Goal: Navigation & Orientation: Find specific page/section

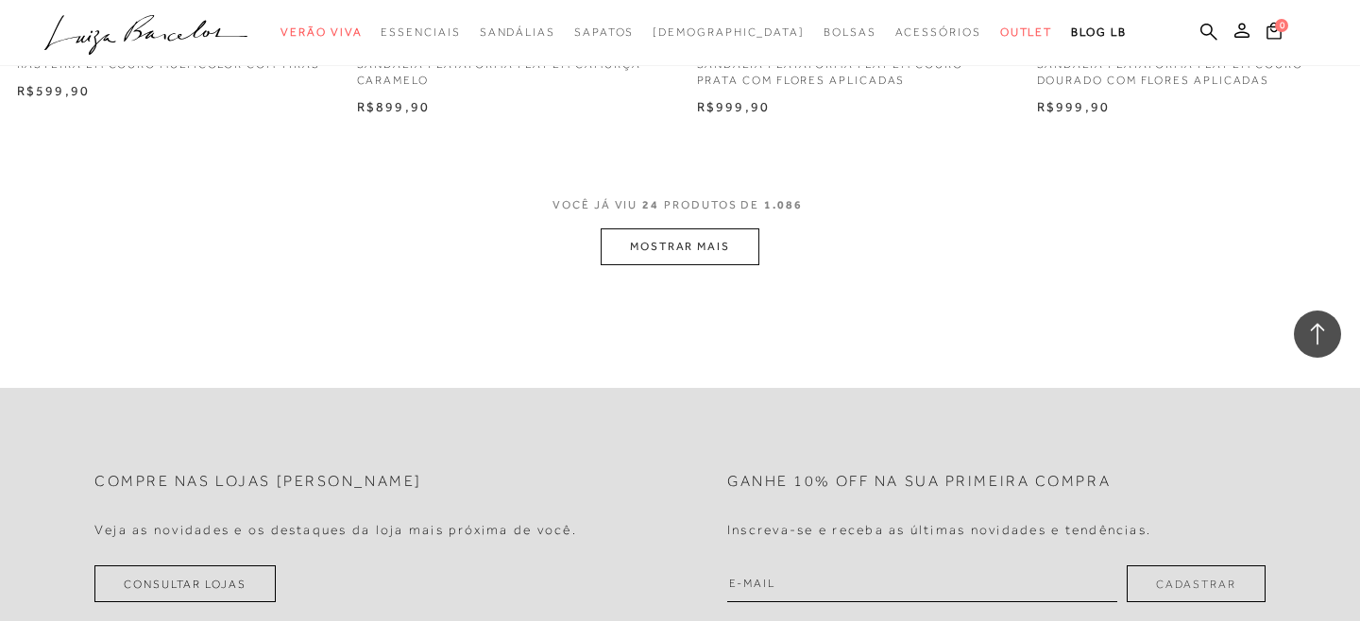
scroll to position [3776, 0]
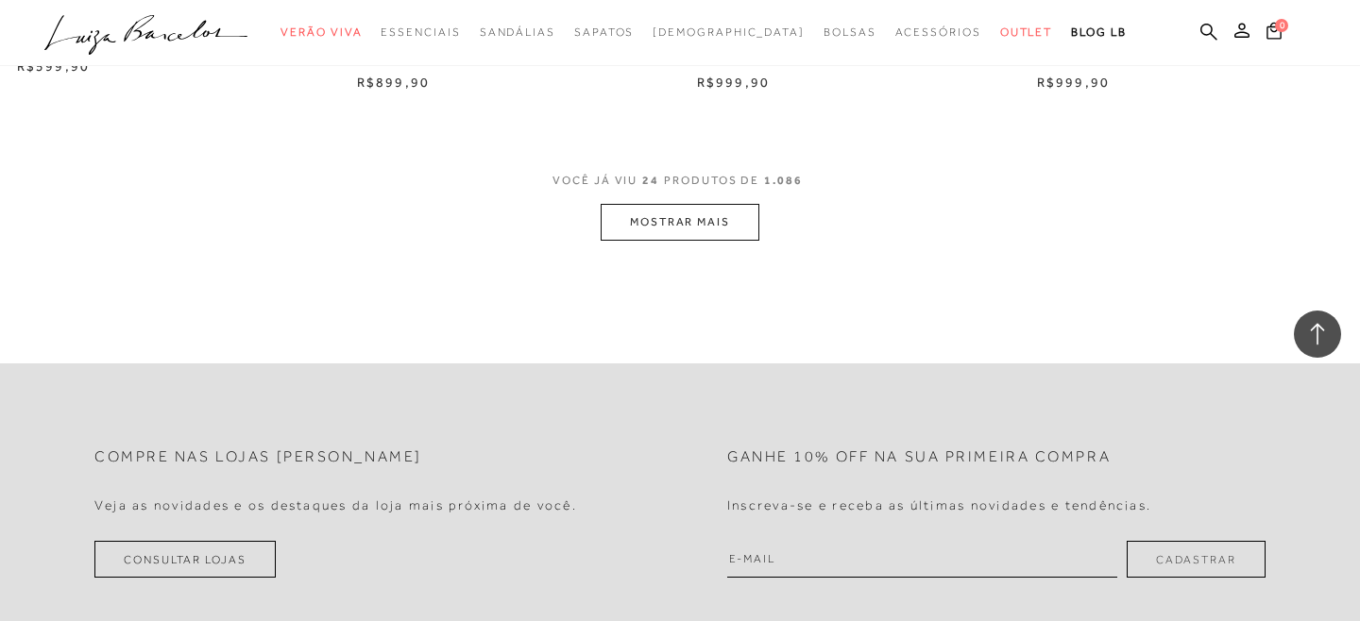
click at [715, 202] on span "VOCÊ JÁ VIU 24 PRODUTOS DE 1.086" at bounding box center [680, 187] width 255 height 34
click at [698, 213] on button "MOSTRAR MAIS" at bounding box center [680, 222] width 159 height 37
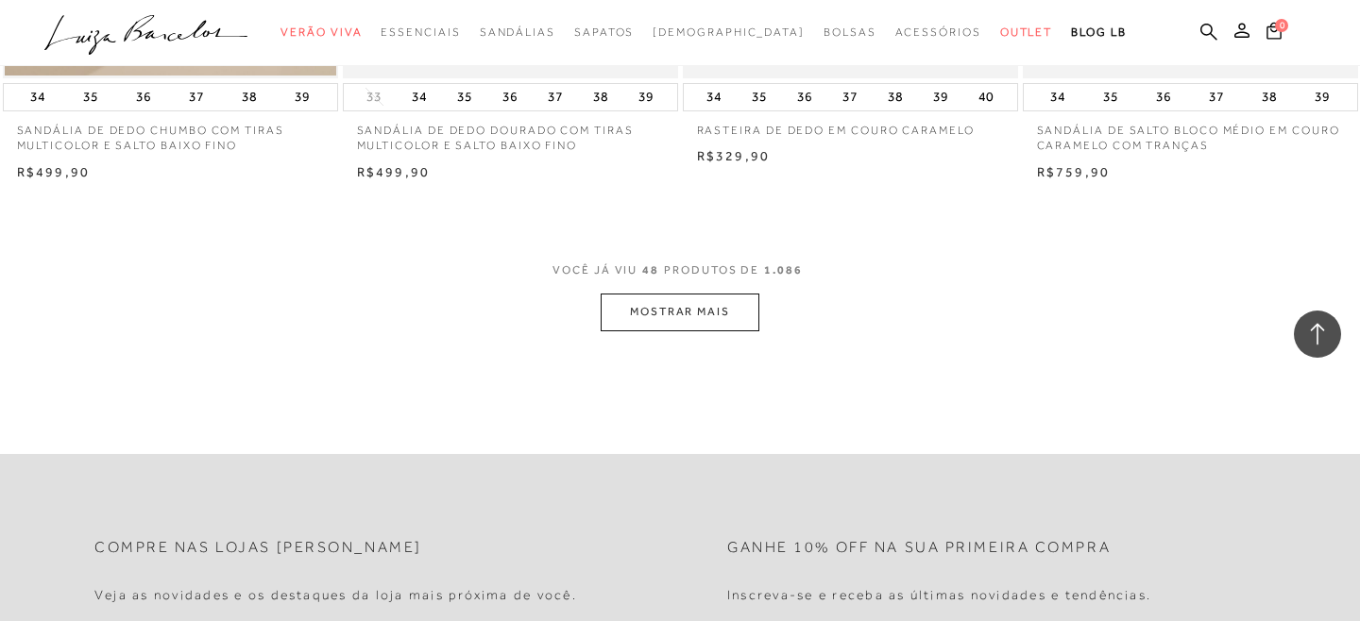
scroll to position [7443, 0]
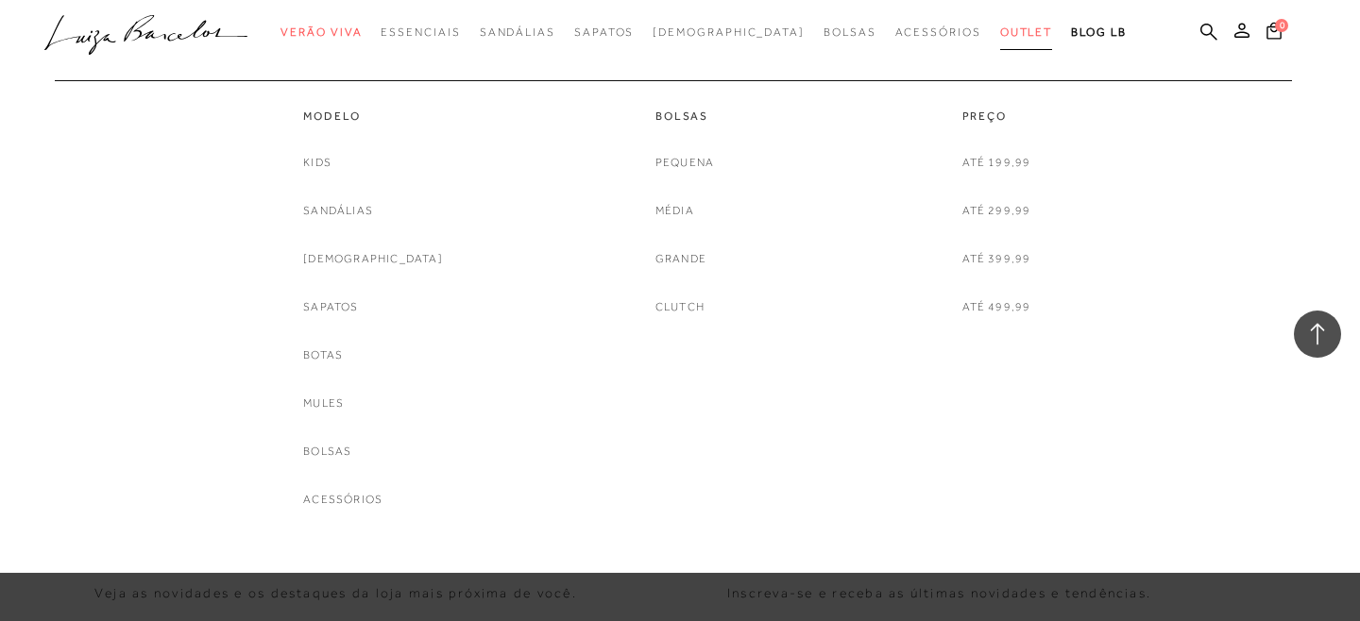
click at [1000, 36] on span "Outlet" at bounding box center [1026, 32] width 53 height 13
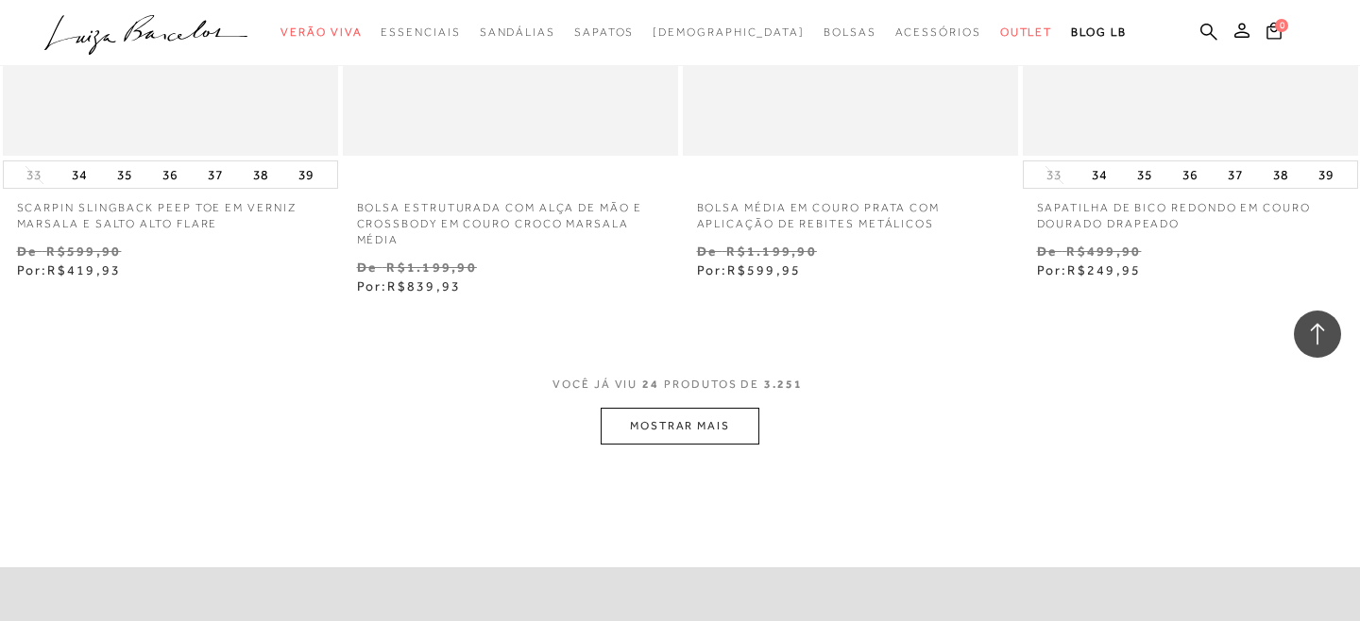
scroll to position [3734, 0]
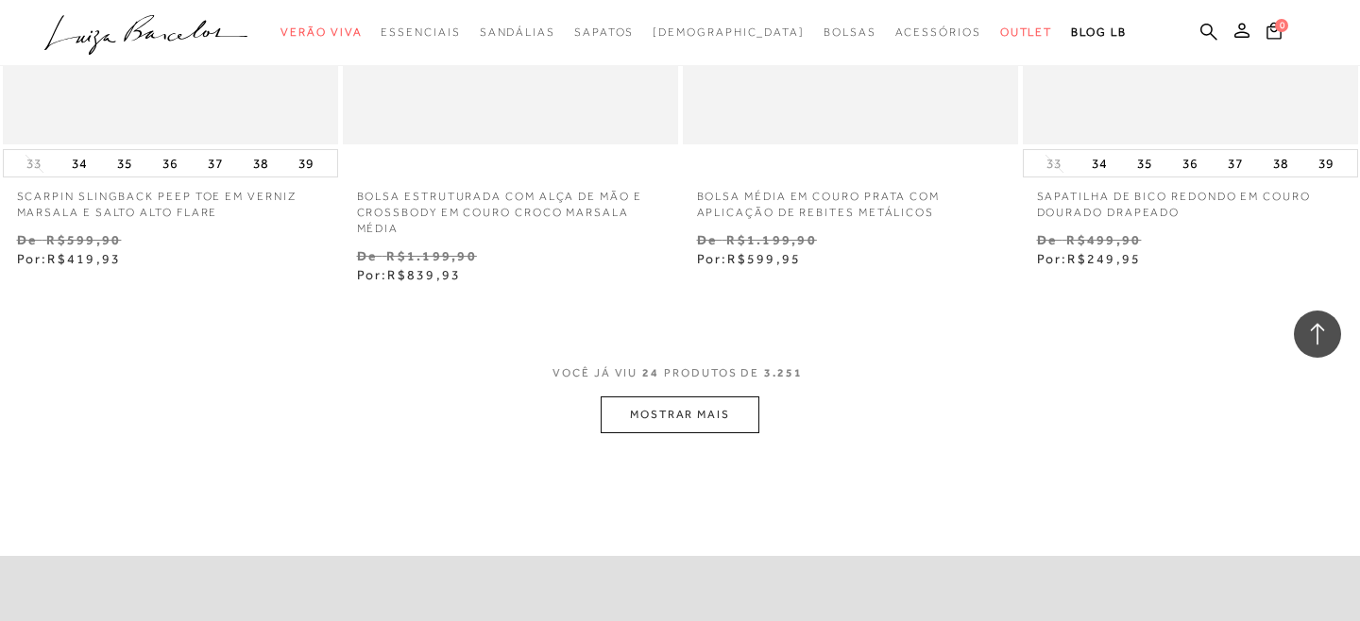
click at [682, 417] on button "MOSTRAR MAIS" at bounding box center [680, 415] width 159 height 37
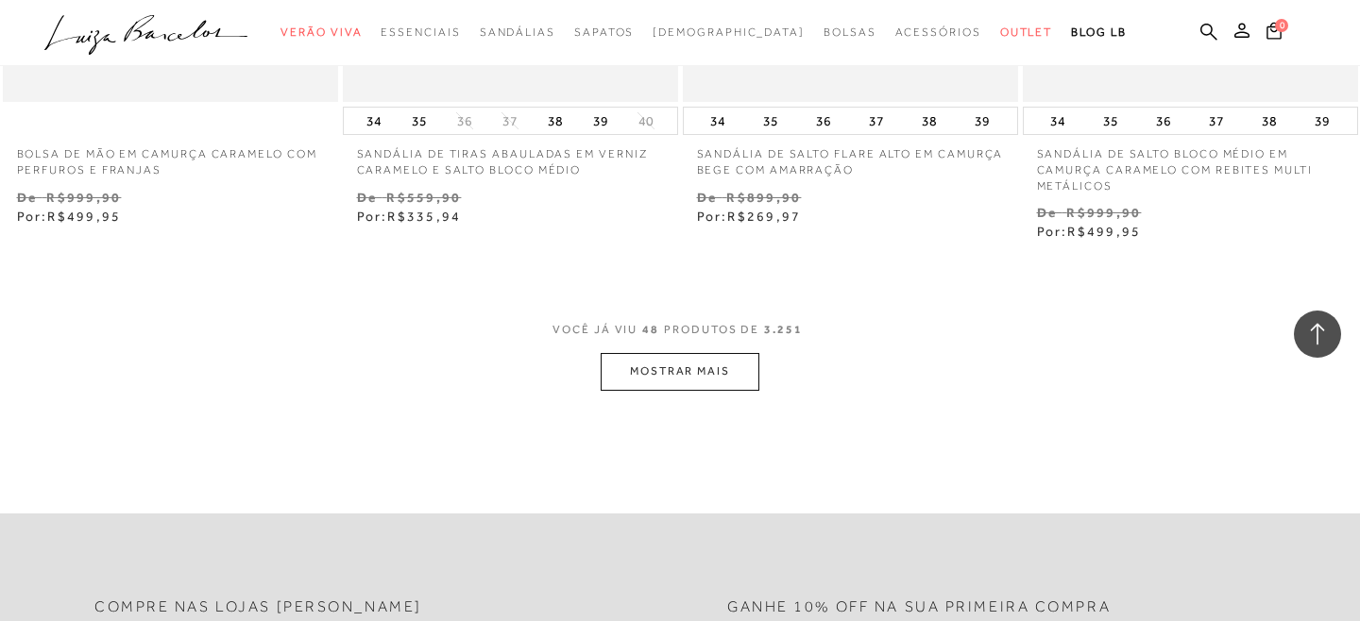
scroll to position [7687, 0]
click at [700, 366] on button "MOSTRAR MAIS" at bounding box center [680, 367] width 159 height 37
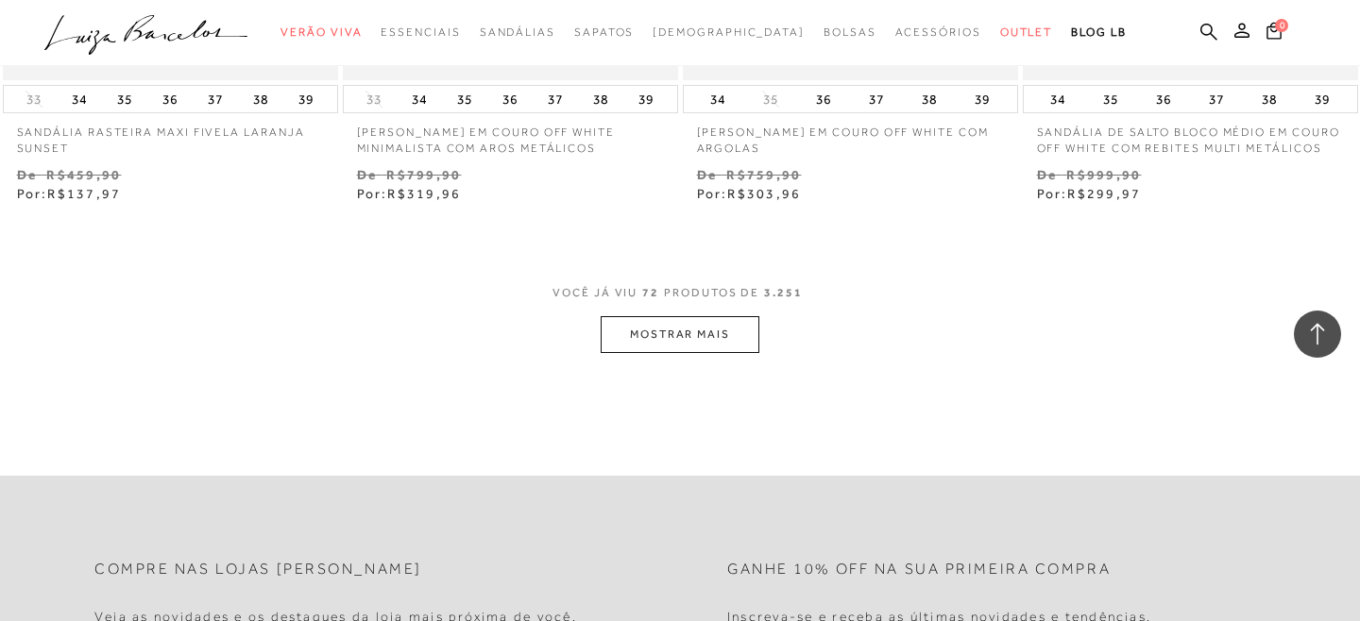
scroll to position [11579, 0]
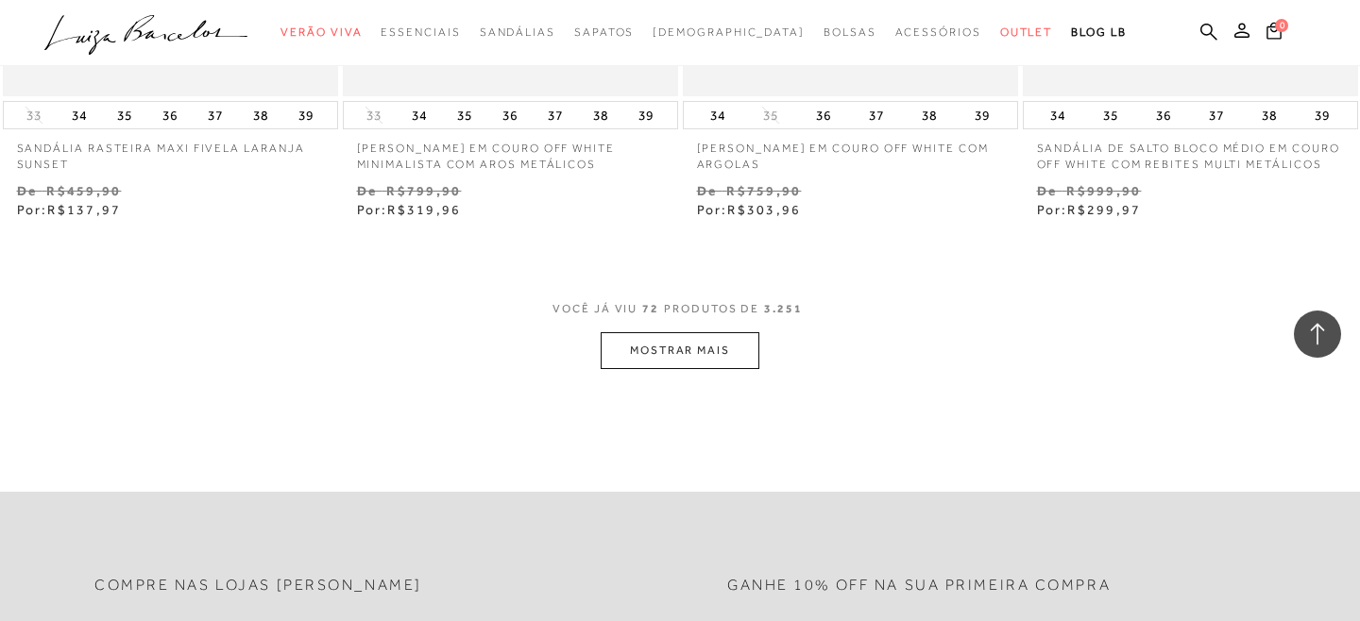
click at [696, 341] on button "MOSTRAR MAIS" at bounding box center [680, 350] width 159 height 37
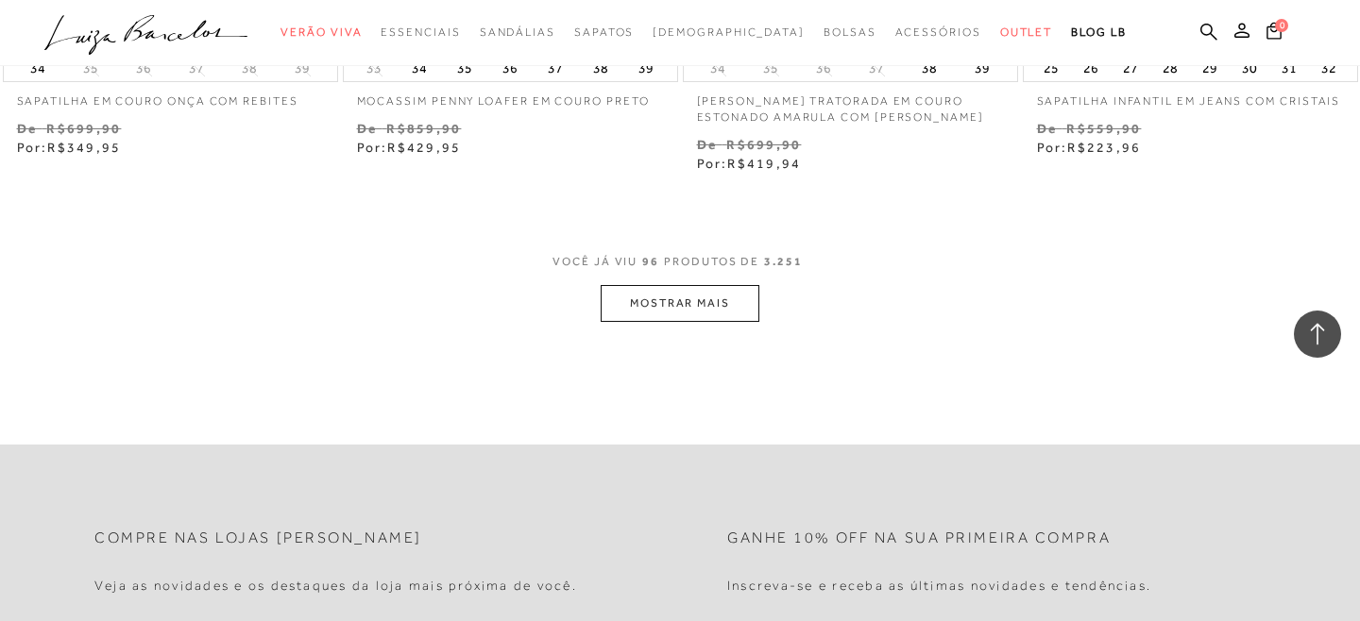
scroll to position [15514, 0]
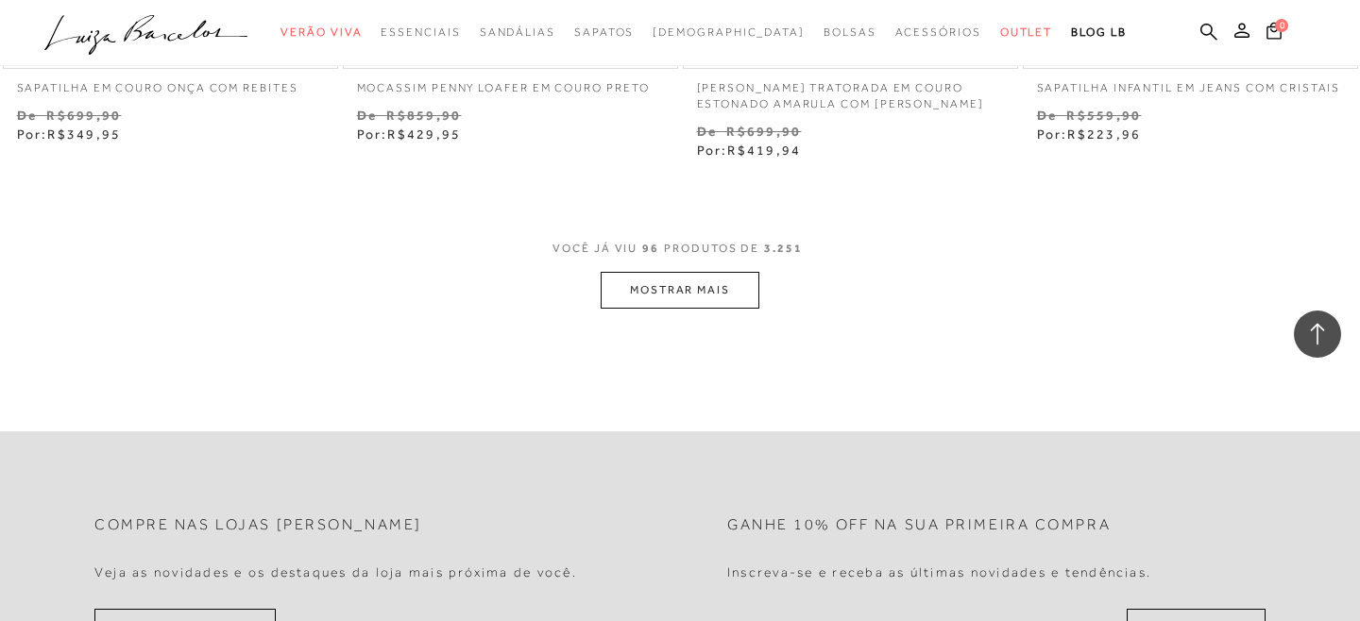
click at [690, 285] on button "MOSTRAR MAIS" at bounding box center [680, 290] width 159 height 37
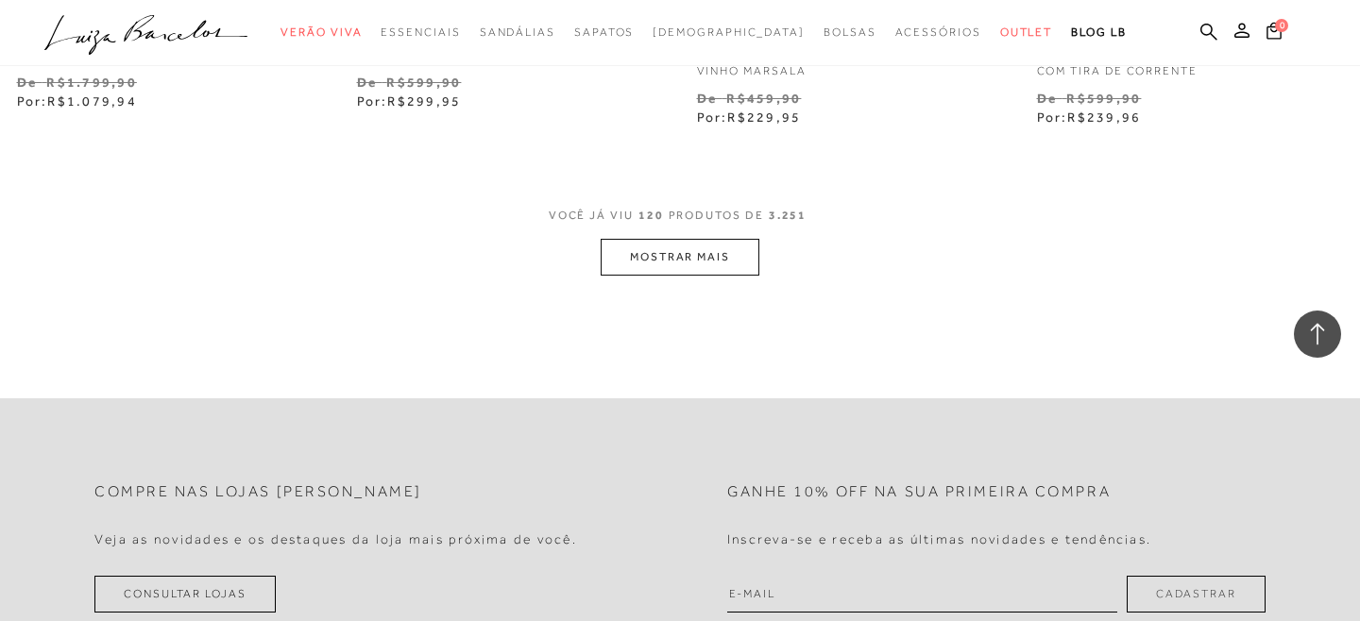
scroll to position [19437, 0]
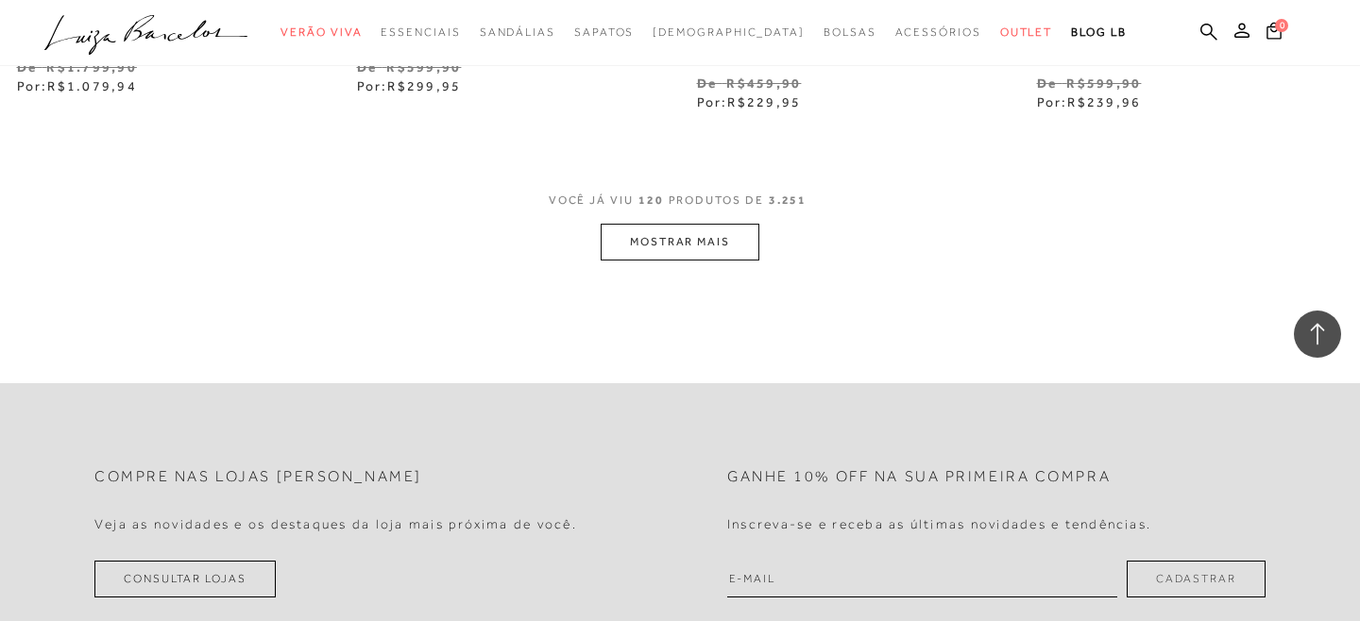
click at [689, 252] on button "MOSTRAR MAIS" at bounding box center [680, 242] width 159 height 37
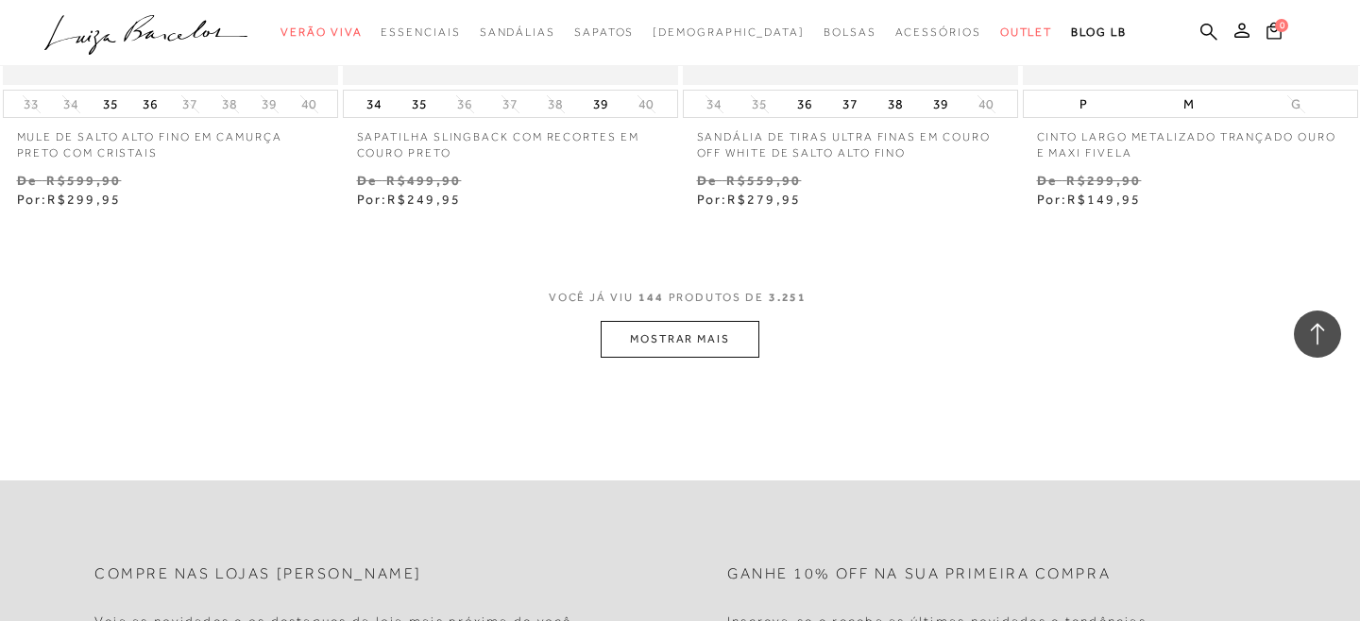
scroll to position [23215, 0]
click at [677, 350] on button "MOSTRAR MAIS" at bounding box center [680, 337] width 159 height 37
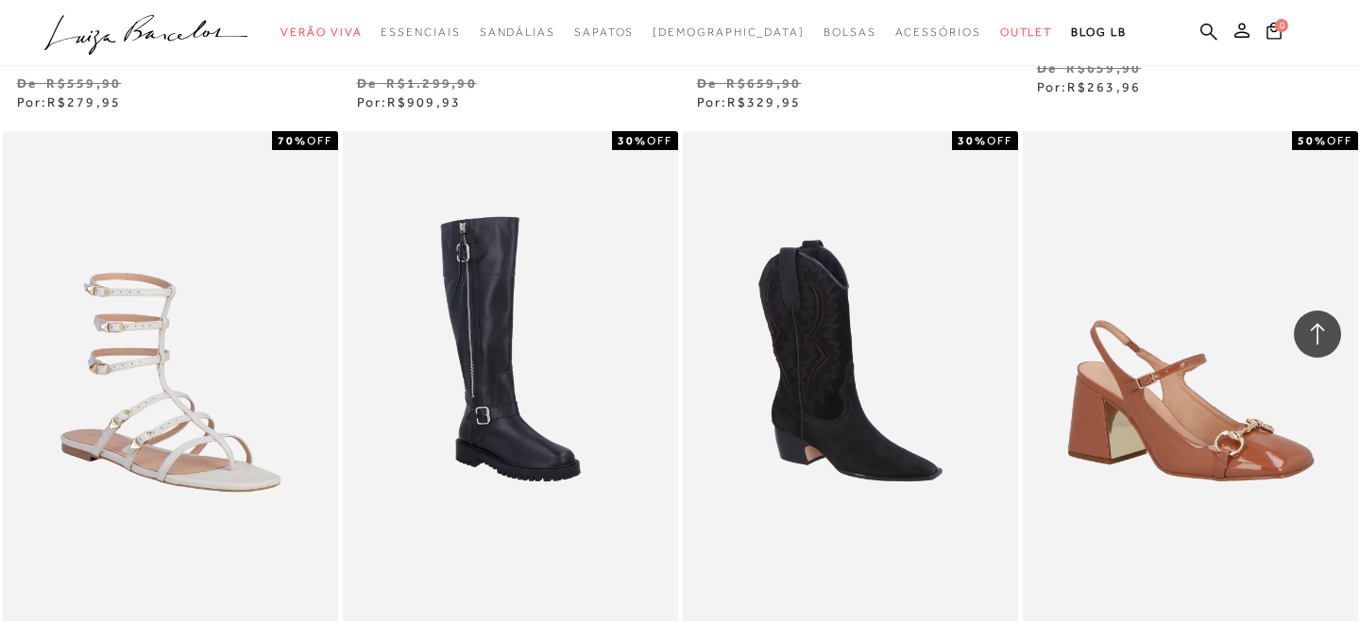
scroll to position [25919, 0]
